Goal: Find specific page/section: Find specific page/section

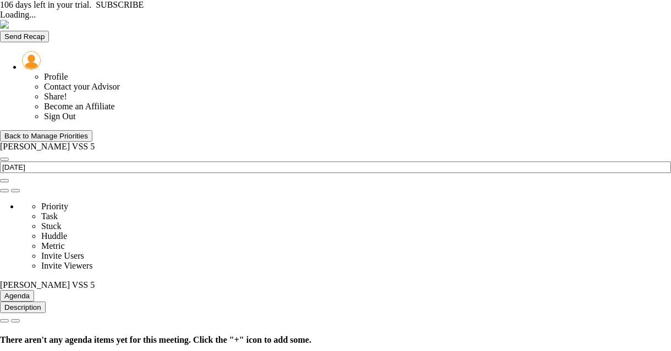
type input "[DATE]"
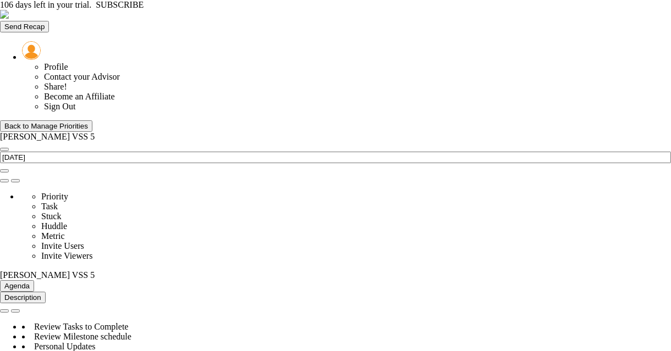
scroll to position [39, 95]
click at [84, 122] on div "Back to Manage Priorities" at bounding box center [46, 126] width 84 height 8
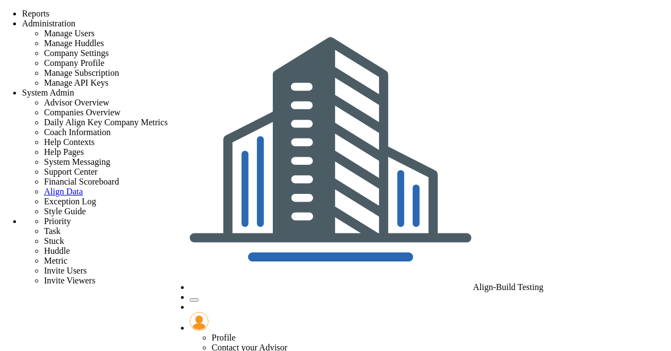
click at [523, 283] on span "Align-Build Testing" at bounding box center [508, 287] width 70 height 9
